Goal: Task Accomplishment & Management: Manage account settings

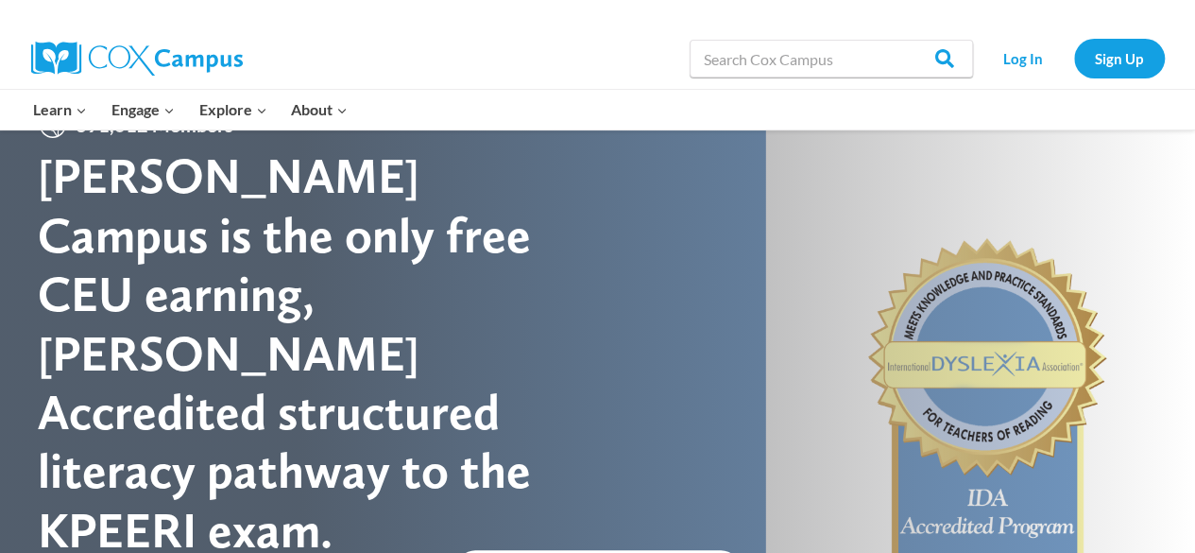
scroll to position [76, 0]
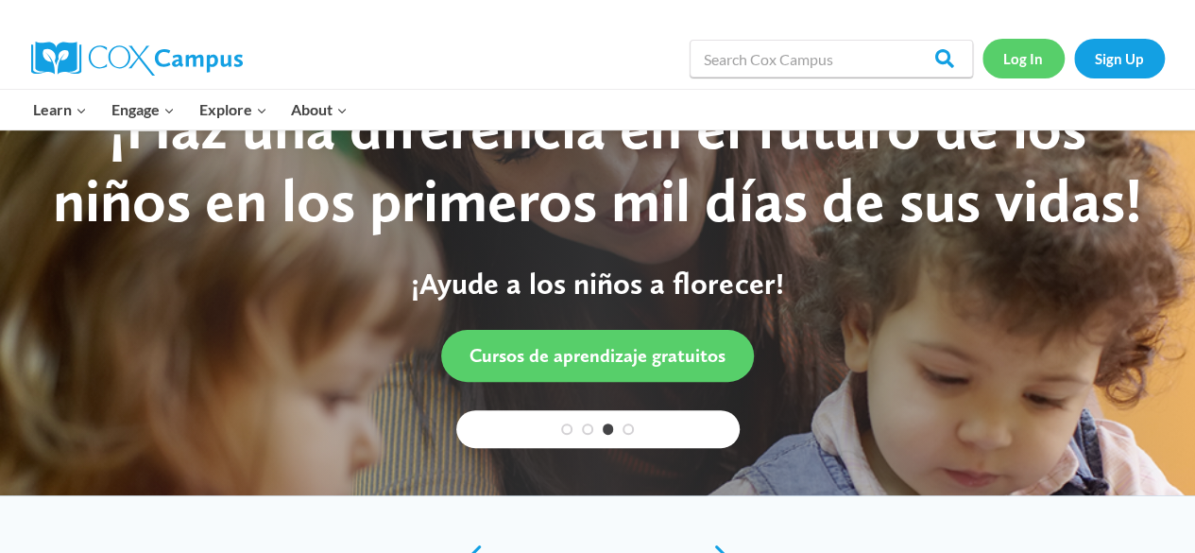
click at [1023, 66] on link "Log In" at bounding box center [1023, 58] width 82 height 39
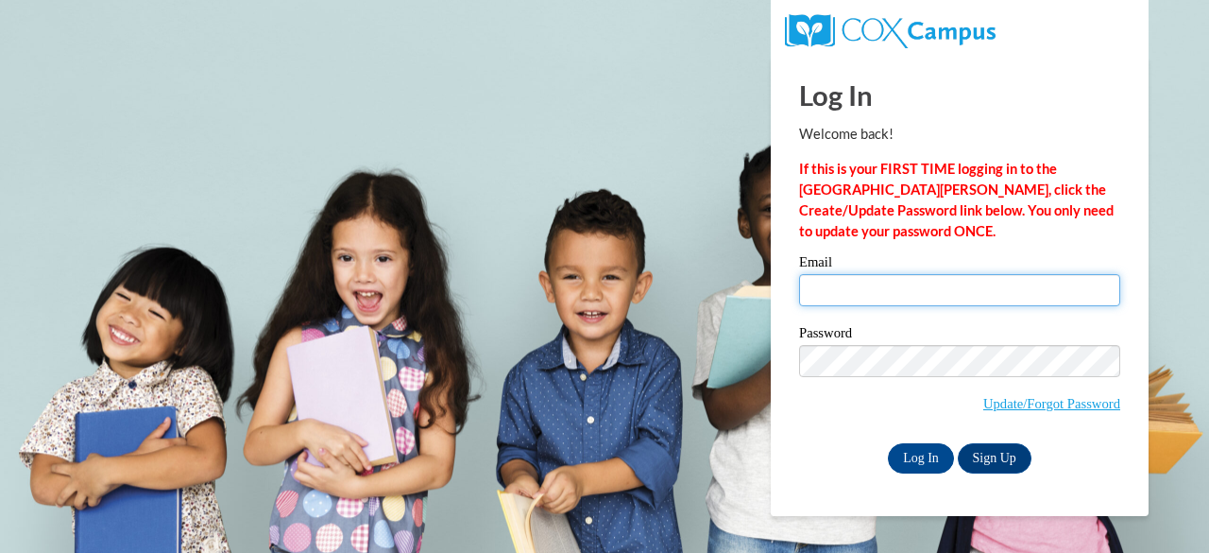
click at [943, 298] on input "Email" at bounding box center [959, 290] width 321 height 32
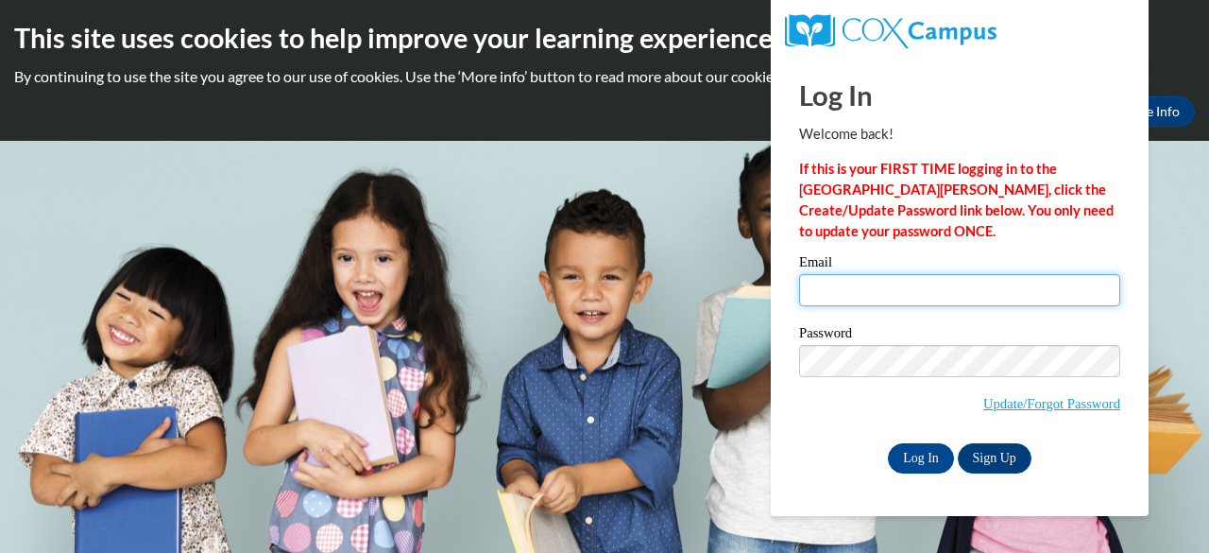
type input "mlsawyer@gbaps.org"
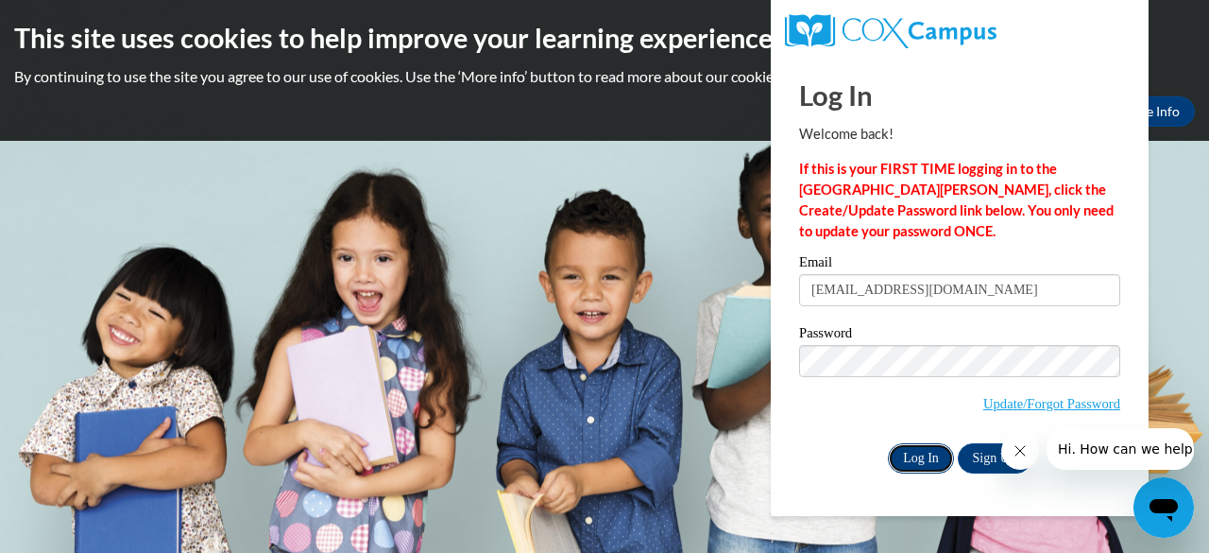
click at [916, 461] on input "Log In" at bounding box center [921, 458] width 66 height 30
click at [921, 454] on input "Log In" at bounding box center [921, 458] width 66 height 30
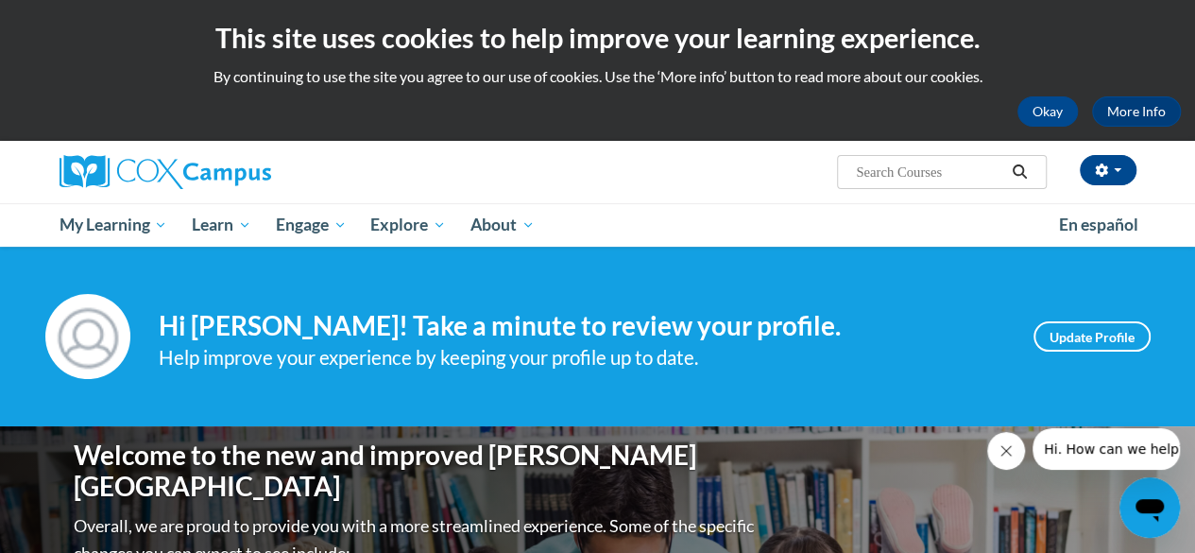
scroll to position [30, 0]
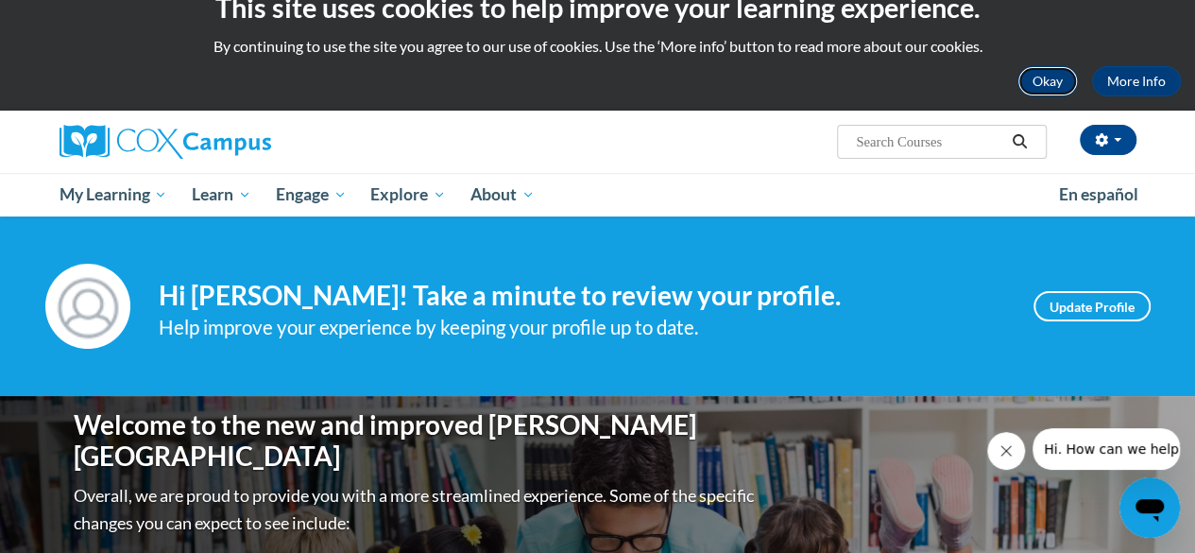
click at [1042, 82] on button "Okay" at bounding box center [1047, 81] width 60 height 30
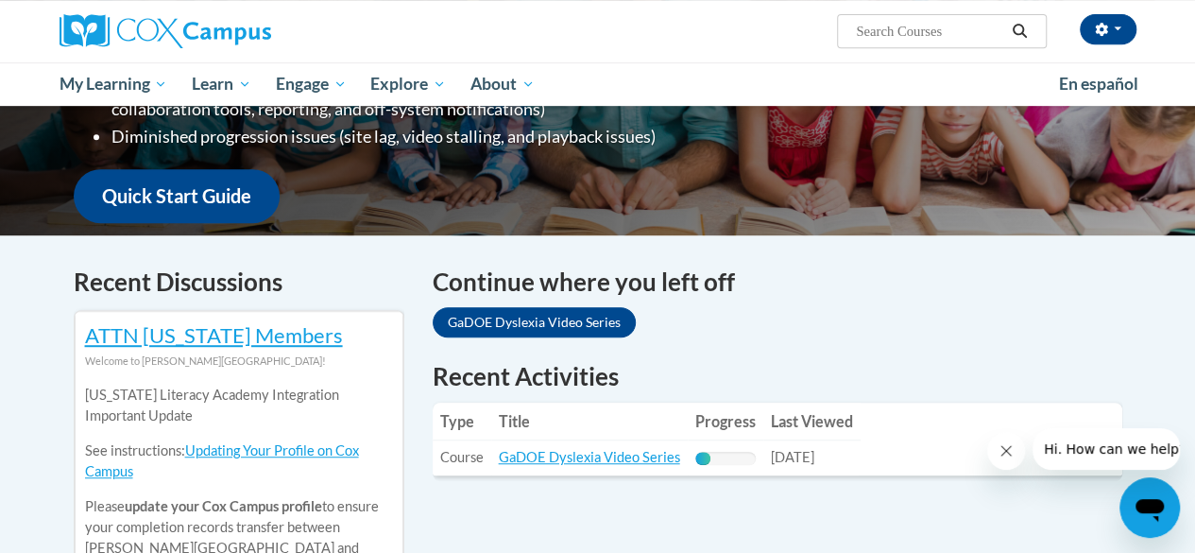
scroll to position [427, 0]
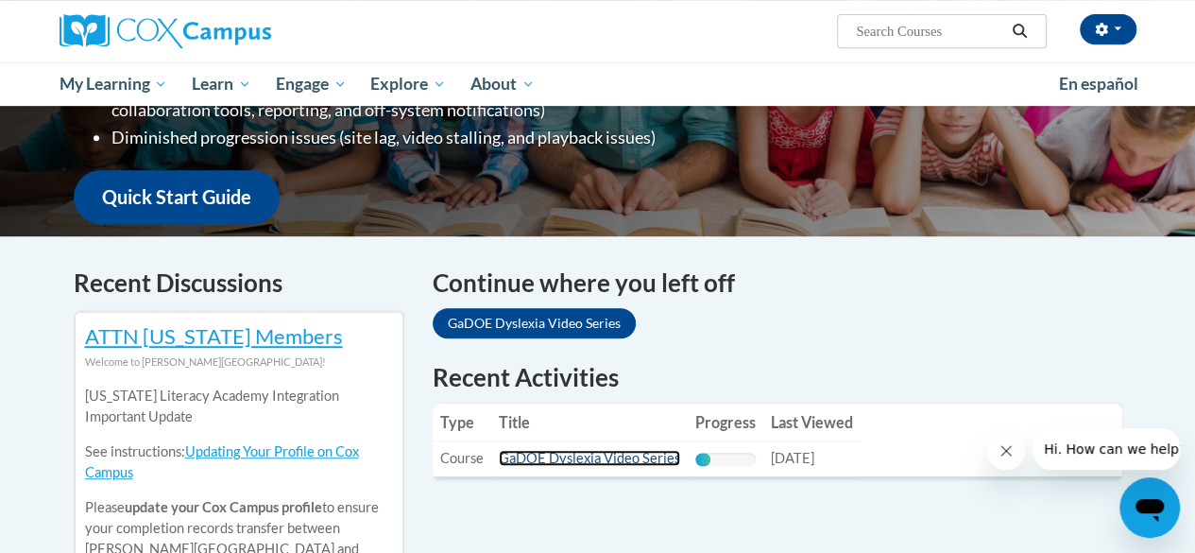
click at [557, 456] on link "GaDOE Dyslexia Video Series" at bounding box center [589, 458] width 181 height 16
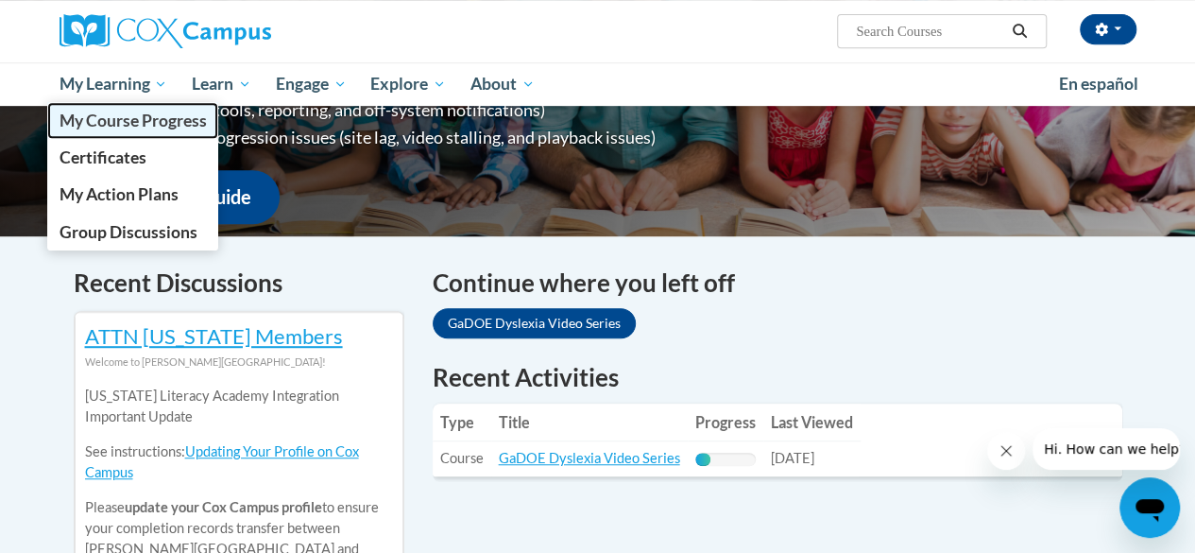
click at [138, 120] on span "My Course Progress" at bounding box center [132, 121] width 147 height 20
